Goal: Task Accomplishment & Management: Manage account settings

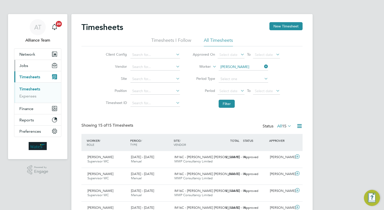
click at [37, 67] on button "Jobs" at bounding box center [37, 65] width 47 height 11
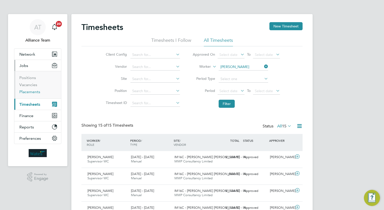
click at [32, 93] on link "Placements" at bounding box center [29, 91] width 21 height 5
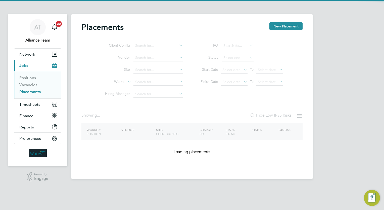
click at [153, 76] on li "Site" at bounding box center [142, 70] width 94 height 12
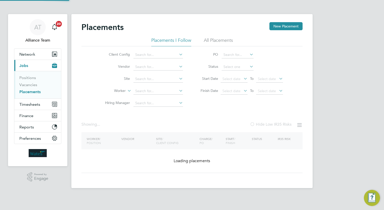
click at [154, 86] on li "Worker" at bounding box center [142, 91] width 94 height 12
click at [156, 90] on input at bounding box center [158, 90] width 50 height 7
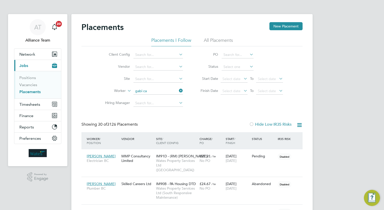
click at [161, 99] on li "Gabi Ca lfos" at bounding box center [158, 97] width 50 height 7
type input "Gabi Calfos"
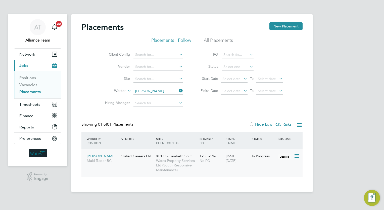
click at [191, 156] on span "XF133 - Lambeth Sout…" at bounding box center [175, 156] width 39 height 5
click at [31, 83] on link "Vacancies" at bounding box center [28, 84] width 18 height 5
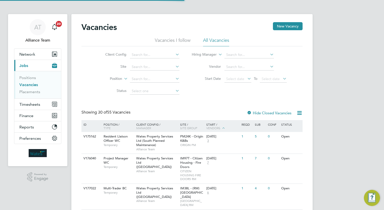
click at [197, 141] on div "PM24K - Origin K&Bs ORIGIN PM" at bounding box center [192, 140] width 26 height 17
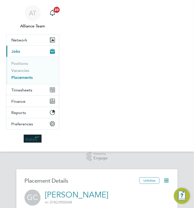
scroll to position [3, 3]
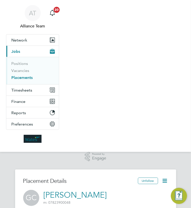
click at [69, 161] on div ".st0{fill:#C0C1C2;} Powered by Engage" at bounding box center [95, 159] width 191 height 14
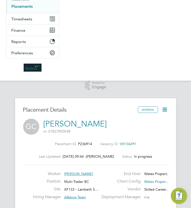
scroll to position [131, 0]
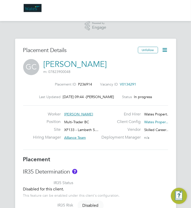
click at [162, 48] on icon at bounding box center [165, 50] width 6 height 6
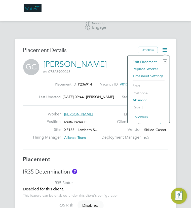
click at [146, 60] on li "Edit Placement e" at bounding box center [148, 61] width 37 height 7
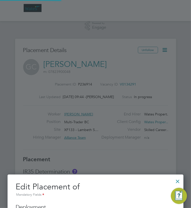
scroll to position [11, 219]
type input "Alliance Team"
type input "09 Sep 2024"
type input "[DATE]"
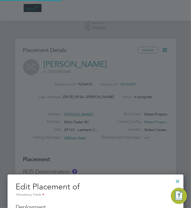
type input "00:00"
type input "06771"
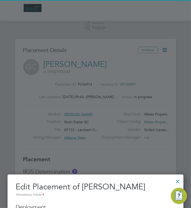
click at [113, 150] on div at bounding box center [95, 104] width 191 height 208
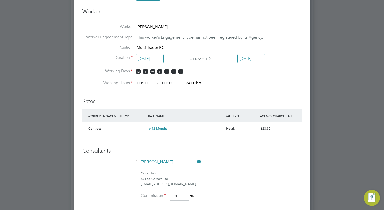
click at [273, 173] on div "Consultant" at bounding box center [221, 173] width 161 height 5
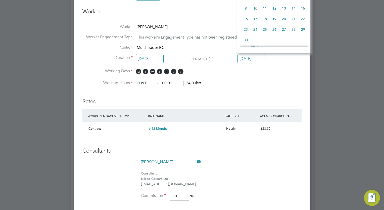
click at [257, 55] on input "[DATE]" at bounding box center [251, 58] width 28 height 9
click at [271, 81] on li "Working Hours 00:00 ‐ 00:00 24.00hrs" at bounding box center [191, 83] width 219 height 9
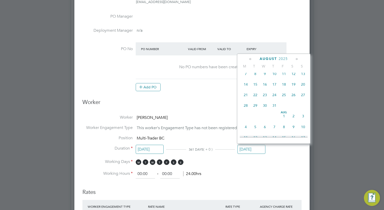
click at [252, 150] on input "[DATE]" at bounding box center [251, 149] width 28 height 9
click at [282, 98] on span "22" at bounding box center [284, 93] width 10 height 10
type input "[DATE]"
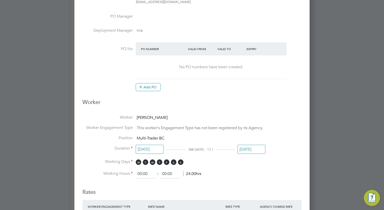
click at [287, 174] on li "Working Hours 00:00 ‐ 00:00 24.00hrs" at bounding box center [191, 173] width 219 height 9
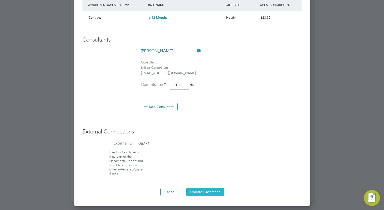
click at [210, 191] on button "Update Placement" at bounding box center [205, 191] width 38 height 8
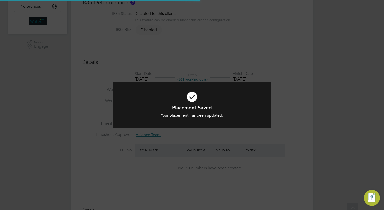
click at [341, 95] on div "Placement Saved Your placement has been updated. Cancel Okay" at bounding box center [192, 105] width 384 height 210
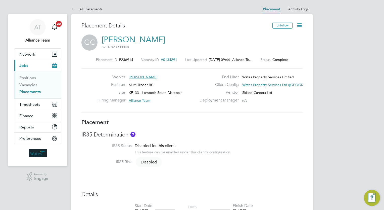
click at [300, 25] on icon at bounding box center [299, 25] width 6 height 6
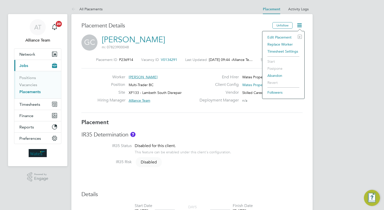
click at [286, 37] on li "Edit Placement e" at bounding box center [283, 37] width 37 height 7
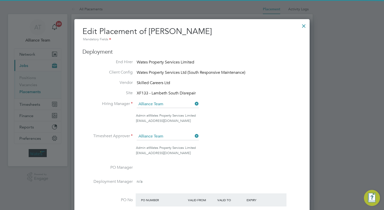
click at [257, 116] on div "Admin at Wates Property Services Limited" at bounding box center [219, 115] width 166 height 5
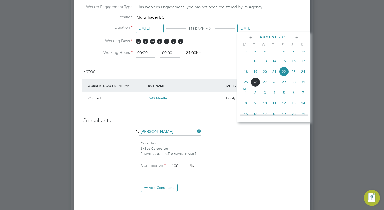
click at [252, 30] on input "22 Aug 2025" at bounding box center [251, 28] width 28 height 9
click at [246, 87] on span "25" at bounding box center [246, 82] width 10 height 10
type input "25 Aug 2025"
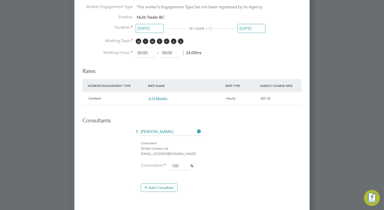
click at [247, 140] on div "Consultant" at bounding box center [221, 142] width 161 height 5
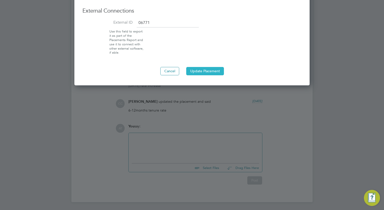
click at [205, 72] on button "Update Placement" at bounding box center [205, 71] width 38 height 8
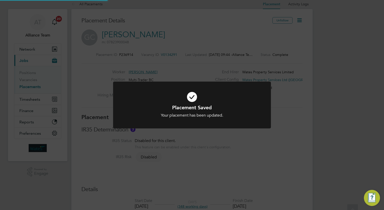
click at [306, 129] on div "Placement Saved Your placement has been updated. Cancel Okay" at bounding box center [192, 105] width 384 height 210
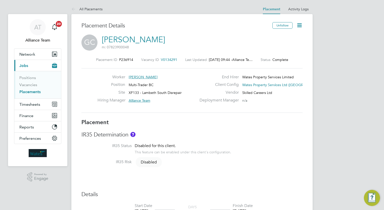
scroll to position [9, 78]
click at [33, 100] on button "Timesheets" at bounding box center [37, 104] width 47 height 11
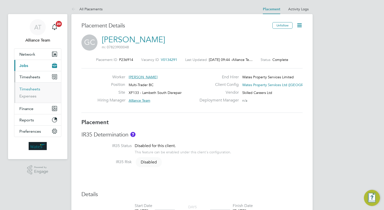
click at [28, 89] on link "Timesheets" at bounding box center [29, 88] width 21 height 5
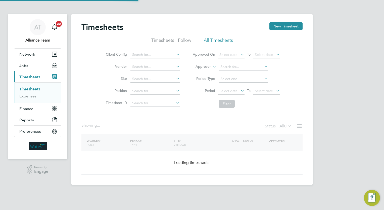
click at [204, 68] on label "Approver" at bounding box center [199, 66] width 23 height 5
click at [204, 70] on li "Worker" at bounding box center [198, 72] width 25 height 7
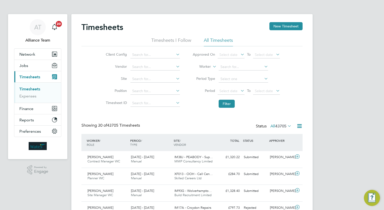
scroll to position [13, 44]
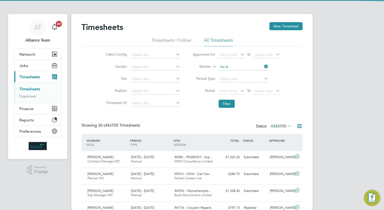
click at [243, 75] on li "Tre B raithwaite" at bounding box center [243, 73] width 50 height 7
type input "Tre Braithwaite"
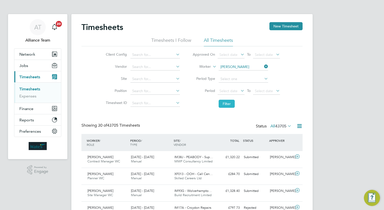
click at [231, 102] on button "Filter" at bounding box center [227, 104] width 16 height 8
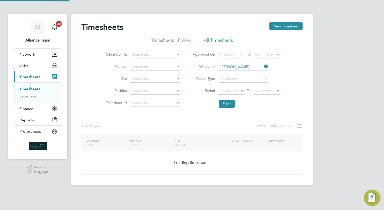
click at [321, 110] on div "AT Alliance Team Notifications 20 Applications: Network Team Members Businesses…" at bounding box center [192, 96] width 384 height 193
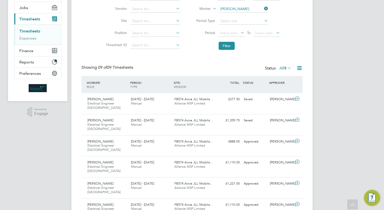
scroll to position [51, 0]
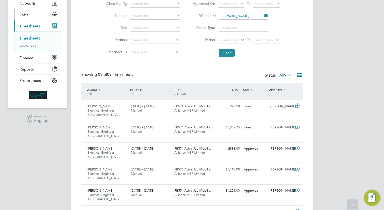
click at [40, 18] on button "Jobs" at bounding box center [37, 14] width 47 height 11
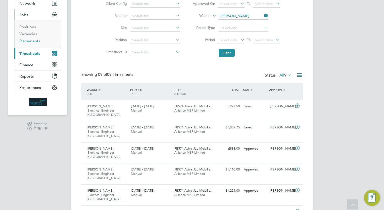
click at [35, 41] on link "Placements" at bounding box center [29, 40] width 21 height 5
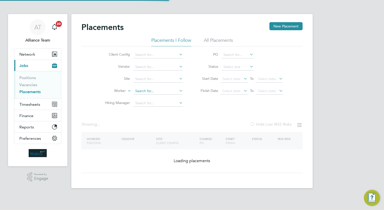
click at [158, 93] on input at bounding box center [158, 90] width 50 height 7
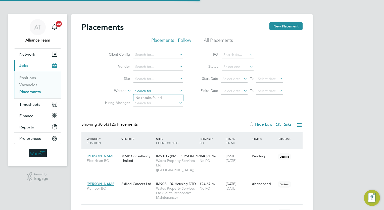
scroll to position [19, 35]
click at [157, 90] on input "dm" at bounding box center [158, 90] width 50 height 7
type input "d"
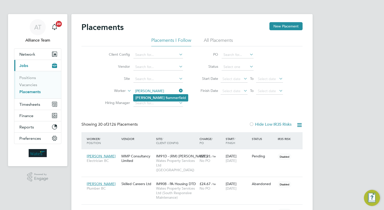
click at [154, 98] on li "Emily Su mmerfield" at bounding box center [160, 97] width 55 height 7
type input "Emily Summerfield"
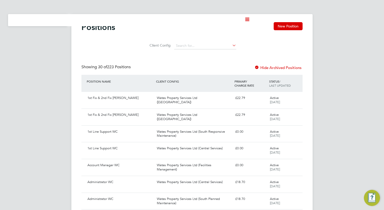
drag, startPoint x: 151, startPoint y: 1, endPoint x: 129, endPoint y: 10, distance: 24.2
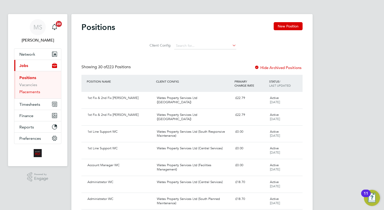
click at [29, 93] on link "Placements" at bounding box center [29, 91] width 21 height 5
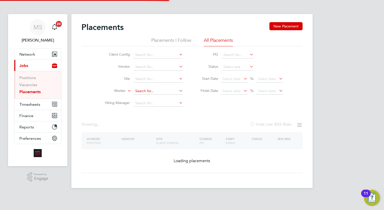
click at [161, 92] on input at bounding box center [158, 90] width 50 height 7
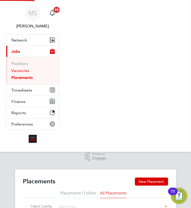
type input "tre"
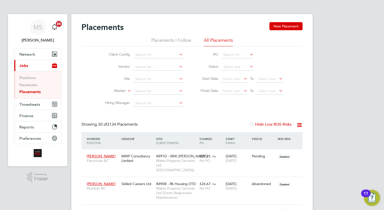
click at [160, 88] on input at bounding box center [158, 90] width 50 height 7
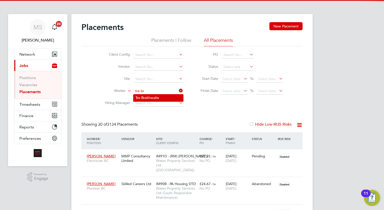
click at [159, 95] on li "Tre Br aithwaite" at bounding box center [158, 97] width 50 height 7
type input "Tre Braithwaite"
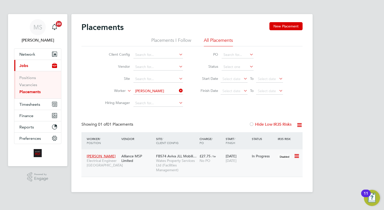
click at [190, 155] on div "30 Jun 2025 30 Sep 2025" at bounding box center [237, 158] width 26 height 14
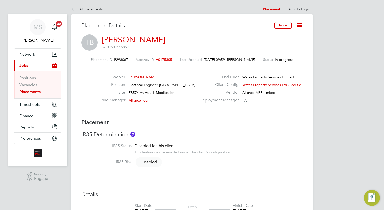
click at [300, 26] on icon at bounding box center [299, 25] width 6 height 6
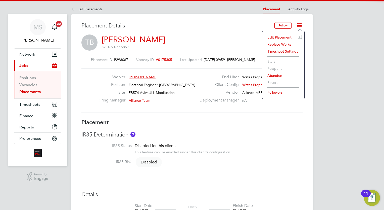
click at [285, 35] on li "Edit Placement e" at bounding box center [283, 37] width 37 height 7
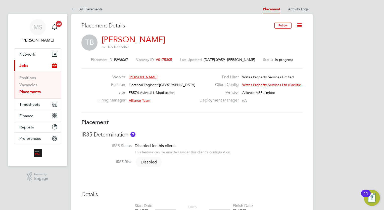
type input "Alliance Team"
type input "Frank Watts"
type input "30 Jun 2025"
type input "30 Sep 2025"
type input "08:00"
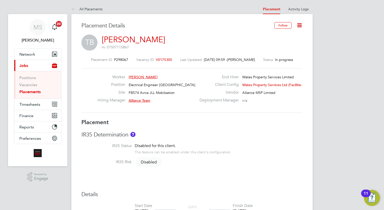
type input "18:00"
type input "07988"
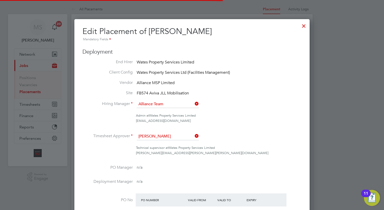
click at [252, 133] on li "Timesheet Approver Frank Watts" at bounding box center [191, 138] width 219 height 13
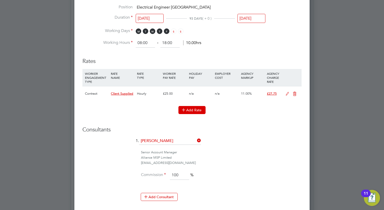
click at [195, 107] on button "Add Rate" at bounding box center [191, 110] width 27 height 8
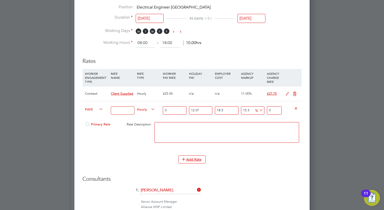
click at [92, 108] on span "PAYE" at bounding box center [94, 109] width 18 height 6
click at [94, 113] on li "Contract" at bounding box center [93, 114] width 20 height 6
type input "0"
click at [125, 110] on input at bounding box center [122, 110] width 23 height 8
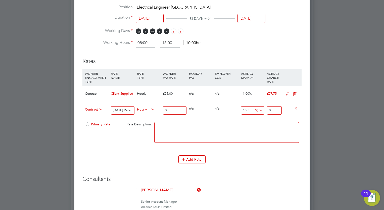
type input "Sunday Rate"
click at [173, 111] on input "0" at bounding box center [174, 110] width 23 height 8
type input "5"
type input "5.765"
type input "50"
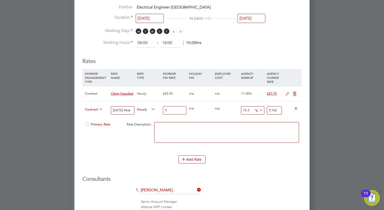
type input "57.65"
type input "50"
click at [141, 155] on div "Add Rate" at bounding box center [191, 159] width 219 height 8
drag, startPoint x: 141, startPoint y: 155, endPoint x: 121, endPoint y: 148, distance: 21.2
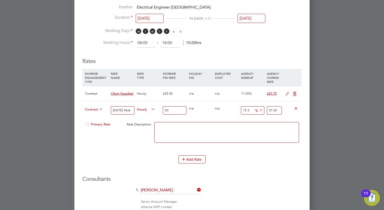
click at [121, 148] on div "Primary Rate Rate Description:" at bounding box center [191, 134] width 219 height 31
drag, startPoint x: 248, startPoint y: 109, endPoint x: 235, endPoint y: 111, distance: 13.7
click at [235, 111] on div "Contract Sunday Rate Hourly 50 0 n/a 0 n/a 15.3 7.65 % 57.65" at bounding box center [191, 110] width 219 height 19
type input "3"
type input "51.5"
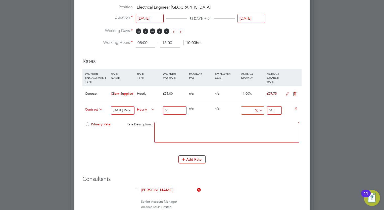
type input "1"
type input "50.5"
type input "11"
type input "55.5"
type input "11"
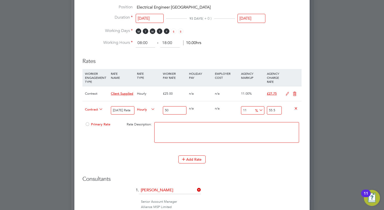
click at [252, 175] on h3 "Consultants" at bounding box center [191, 178] width 219 height 7
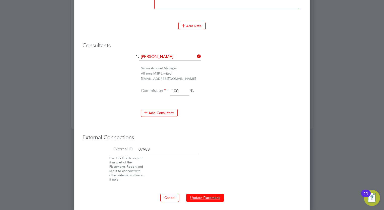
click at [210, 194] on button "Update Placement" at bounding box center [205, 197] width 38 height 8
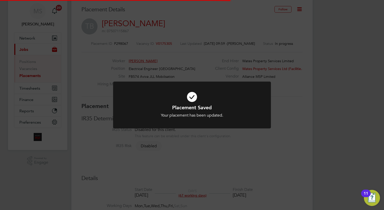
click at [330, 137] on div "Placement Saved Your placement has been updated. Cancel Okay" at bounding box center [192, 105] width 384 height 210
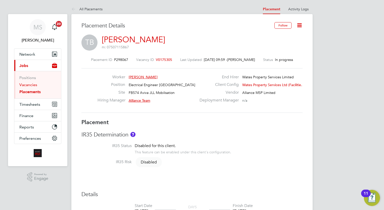
click at [27, 85] on link "Vacancies" at bounding box center [28, 84] width 18 height 5
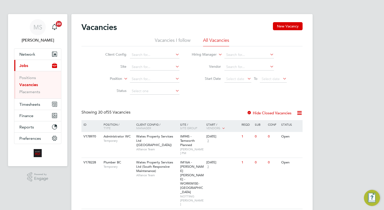
click at [28, 94] on ul "Positions Vacancies Placements" at bounding box center [37, 84] width 47 height 27
click at [36, 91] on link "Placements" at bounding box center [29, 91] width 21 height 5
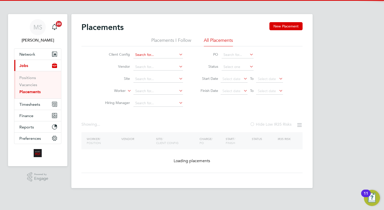
click at [154, 58] on input at bounding box center [158, 54] width 50 height 7
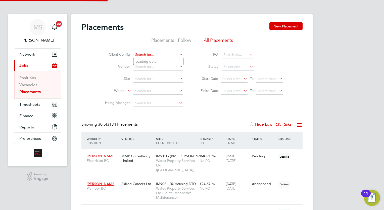
scroll to position [19, 35]
click at [170, 53] on input at bounding box center [158, 54] width 50 height 7
click at [205, 122] on li "Wates Property Services Ltd (South Responsive Maintenance)" at bounding box center [184, 123] width 102 height 7
type input "Wates Property Services Ltd (South Responsive Maintenance)"
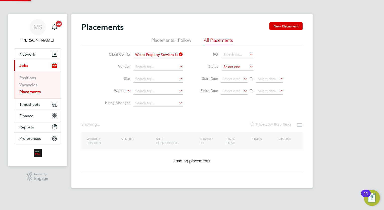
click at [233, 65] on input at bounding box center [238, 66] width 32 height 7
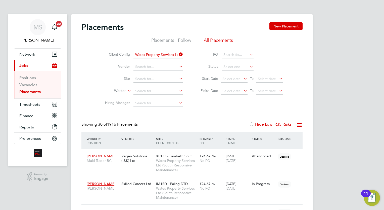
click at [237, 88] on li "Pending" at bounding box center [238, 86] width 32 height 7
type input "Pending"
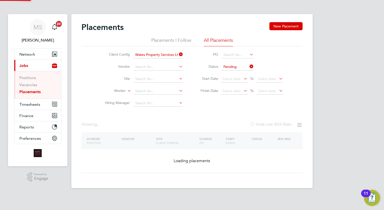
click at [343, 110] on div "MS Megan Sheppard Notifications 20 Applications: Network Team Members Businesse…" at bounding box center [192, 98] width 384 height 196
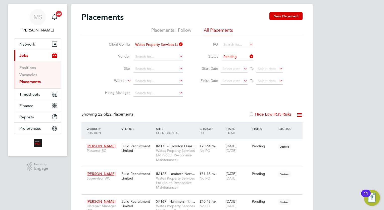
click at [301, 115] on icon at bounding box center [299, 115] width 6 height 6
click at [287, 128] on li "Download Placements Report" at bounding box center [275, 126] width 54 height 7
click at [299, 114] on icon at bounding box center [299, 115] width 6 height 6
click at [286, 128] on li "Download Placements Report" at bounding box center [275, 126] width 54 height 7
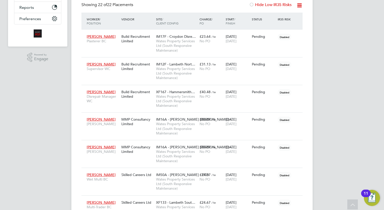
scroll to position [121, 0]
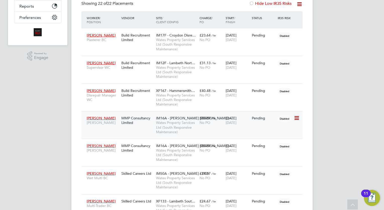
click at [196, 119] on div "IM16A - NOTT HILL -… Wates Property Services Ltd (South Responsive Maintenance)" at bounding box center [176, 124] width 43 height 23
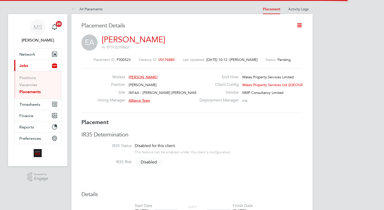
click at [299, 25] on icon at bounding box center [299, 25] width 6 height 6
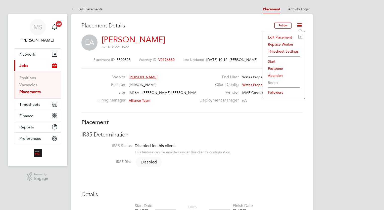
click at [285, 37] on li "Edit Placement e" at bounding box center [283, 37] width 37 height 7
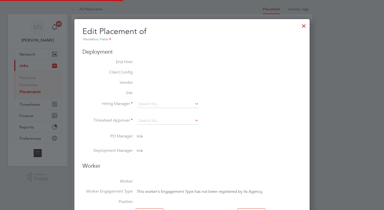
type input "Alliance Team"
type input "[DATE]"
type input "08:00"
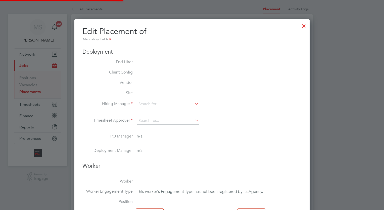
type input "17:00"
type input "7814"
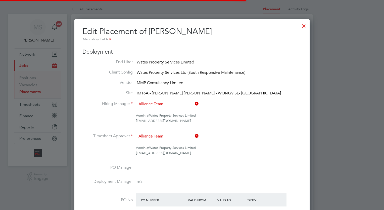
scroll to position [3, 3]
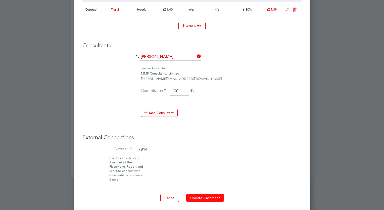
click at [214, 199] on button "Update Placement" at bounding box center [205, 198] width 38 height 8
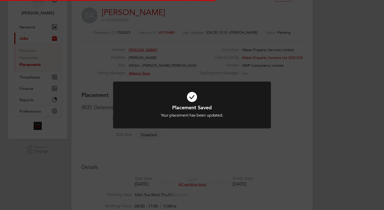
click at [335, 95] on div "Placement Saved Your placement has been updated. Cancel Okay" at bounding box center [192, 105] width 384 height 210
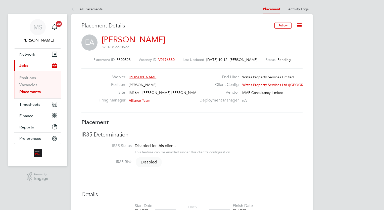
click at [302, 25] on icon at bounding box center [299, 25] width 6 height 6
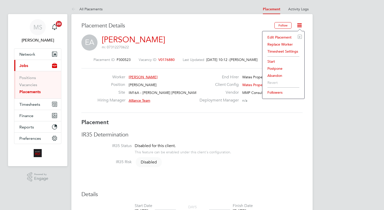
click at [272, 60] on li "Start" at bounding box center [283, 61] width 37 height 7
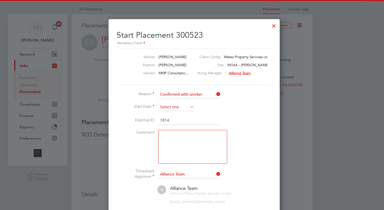
click at [170, 105] on input at bounding box center [176, 107] width 36 height 8
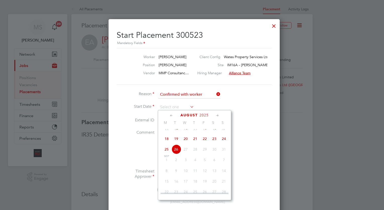
click at [165, 143] on span "18" at bounding box center [167, 139] width 10 height 10
type input "[DATE]"
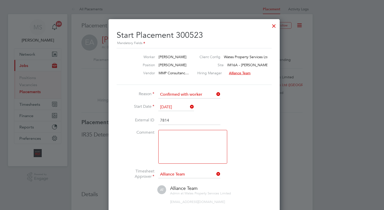
click at [254, 142] on li "Comment" at bounding box center [192, 149] width 151 height 39
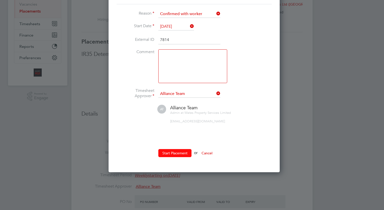
click at [174, 151] on button "Start Placement" at bounding box center [174, 153] width 33 height 8
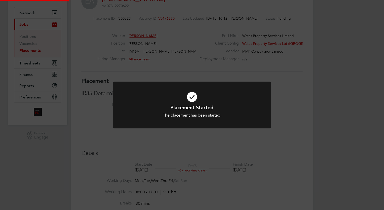
click at [332, 127] on div "Placement Started The placement has been started. Cancel Okay" at bounding box center [192, 105] width 384 height 210
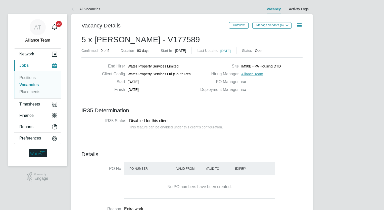
click at [32, 81] on li "Positions" at bounding box center [38, 78] width 38 height 7
click at [33, 83] on link "Vacancies" at bounding box center [28, 84] width 19 height 4
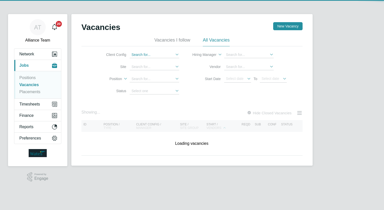
click at [149, 55] on input at bounding box center [155, 55] width 50 height 7
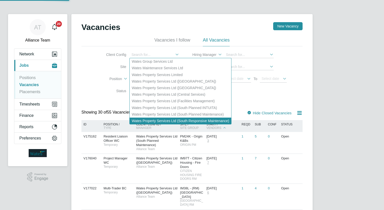
click at [205, 121] on li "Wates Property Services Ltd (South Responsive Maintenance)" at bounding box center [181, 120] width 102 height 7
type input "Wates Property Services Ltd (South Responsive Maintenance)"
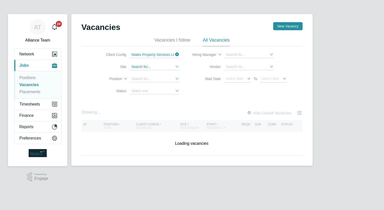
click at [154, 64] on input at bounding box center [155, 67] width 50 height 7
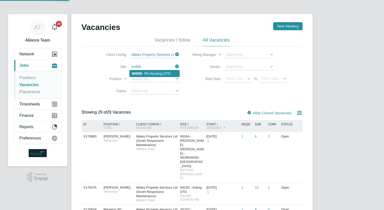
click at [160, 71] on li "IM90B - PA Housing DTD" at bounding box center [155, 73] width 50 height 7
type input "IM90B - PA Housing DTD"
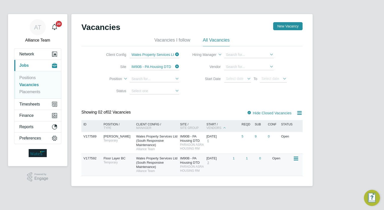
click at [248, 165] on div "V177592 Floor Layer BC Temporary Wates Property Services Ltd (South Responsive …" at bounding box center [191, 164] width 221 height 22
click at [146, 62] on li "Site IM90B - PA Housing DTD" at bounding box center [138, 67] width 94 height 12
click at [37, 92] on link "Placements" at bounding box center [29, 91] width 21 height 4
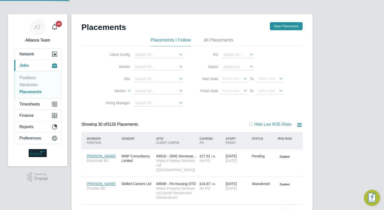
scroll to position [19, 35]
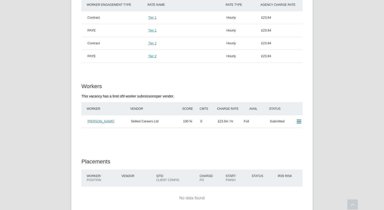
scroll to position [352, 0]
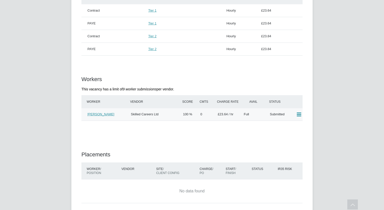
click at [299, 113] on icon at bounding box center [299, 114] width 6 height 4
click at [291, 131] on li "Reject" at bounding box center [293, 131] width 18 height 7
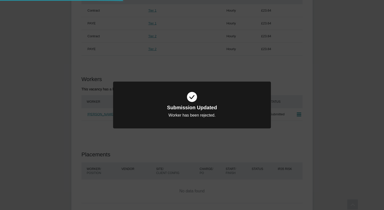
scroll to position [0, 0]
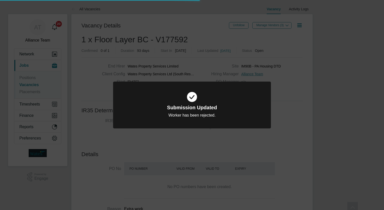
click at [340, 134] on div "Submission Updated Worker has been rejected. Cancel Okay" at bounding box center [192, 105] width 384 height 210
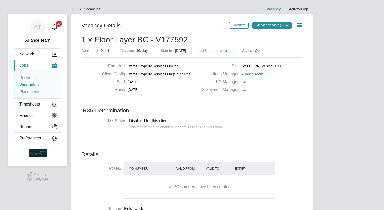
click at [269, 24] on button "Manage Vendors (3)" at bounding box center [271, 25] width 39 height 7
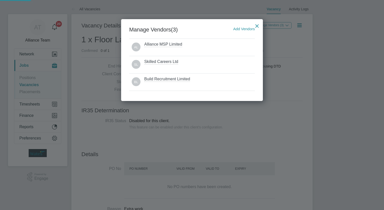
scroll to position [3, 3]
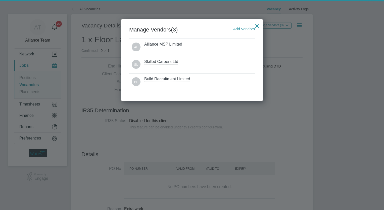
click at [248, 30] on span "Add Vendors" at bounding box center [244, 29] width 22 height 4
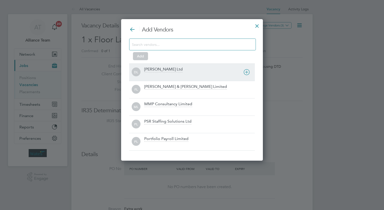
click at [161, 68] on div "[PERSON_NAME] Ltd" at bounding box center [163, 70] width 38 height 6
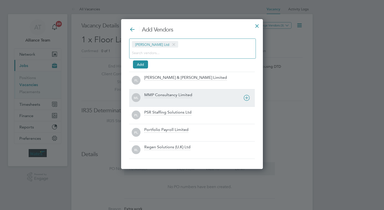
click at [159, 90] on div "ML MMP Consultancy Limited" at bounding box center [192, 97] width 126 height 17
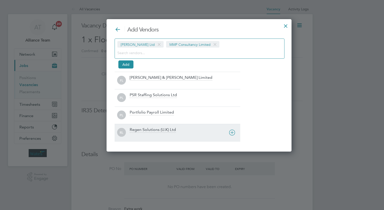
click at [138, 129] on div "Regen Solutions (U.K) Ltd" at bounding box center [153, 130] width 46 height 6
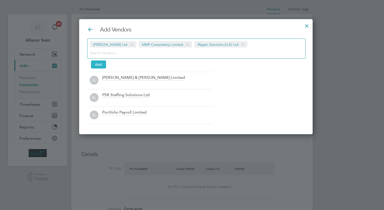
click at [97, 64] on button "Add" at bounding box center [98, 64] width 15 height 8
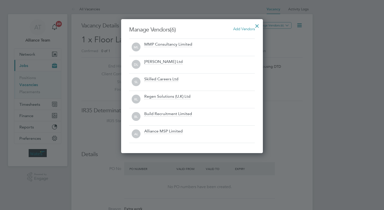
click at [255, 26] on div at bounding box center [257, 24] width 9 height 9
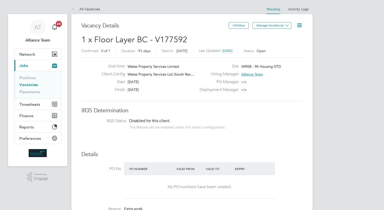
click at [264, 128] on li "IR35 Status Disabled for this client. This feature can be enabled under this cl…" at bounding box center [191, 124] width 211 height 12
